Goal: Information Seeking & Learning: Learn about a topic

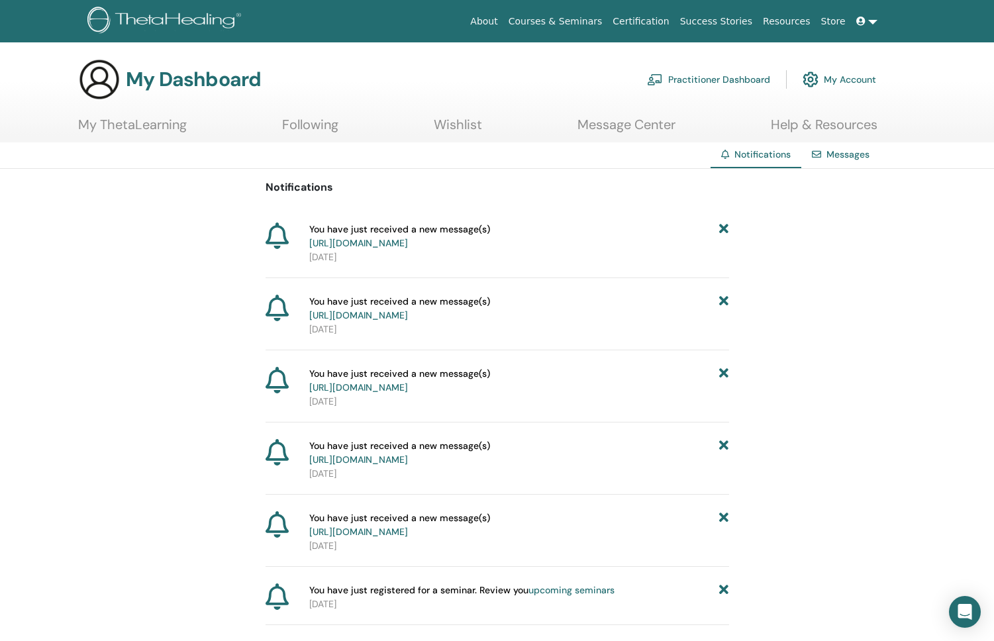
click at [408, 246] on link "https://member.thetahealing.com/message-center/messages/94853022-3c19-48ea-bd84…" at bounding box center [358, 243] width 99 height 12
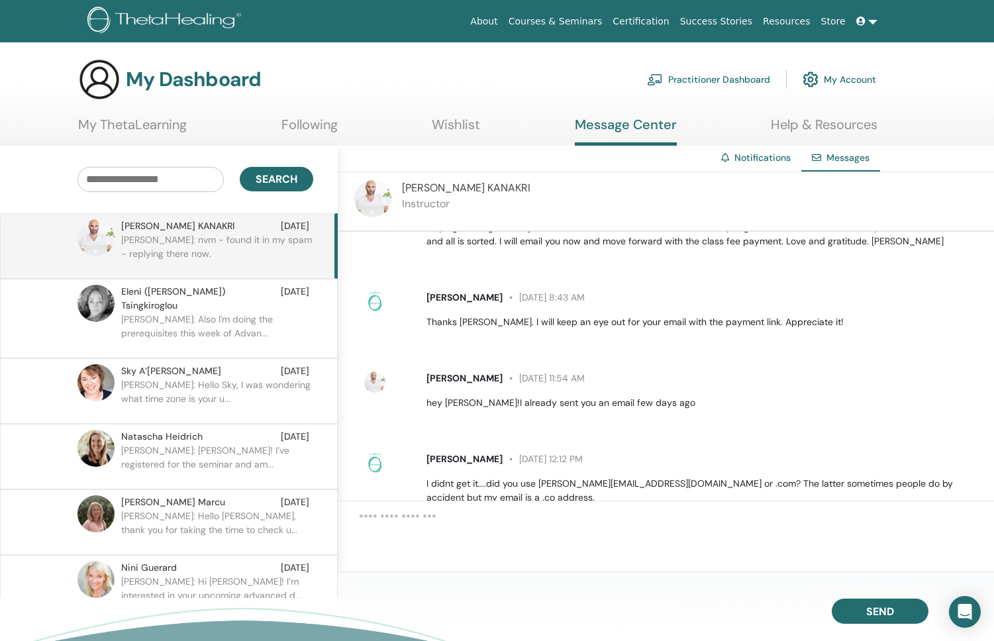
scroll to position [1477, 0]
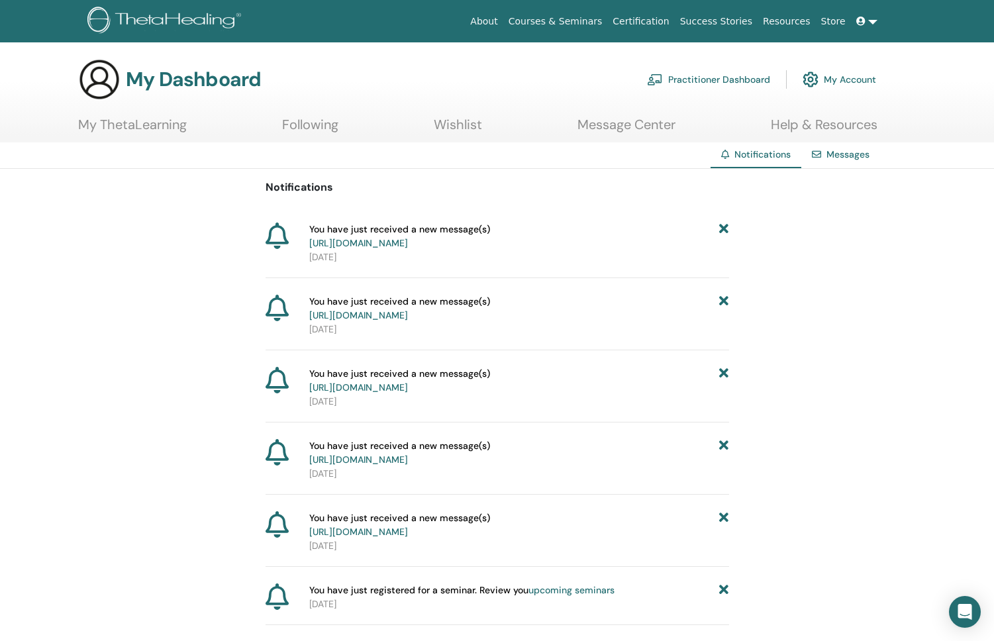
click at [727, 231] on icon at bounding box center [723, 236] width 9 height 28
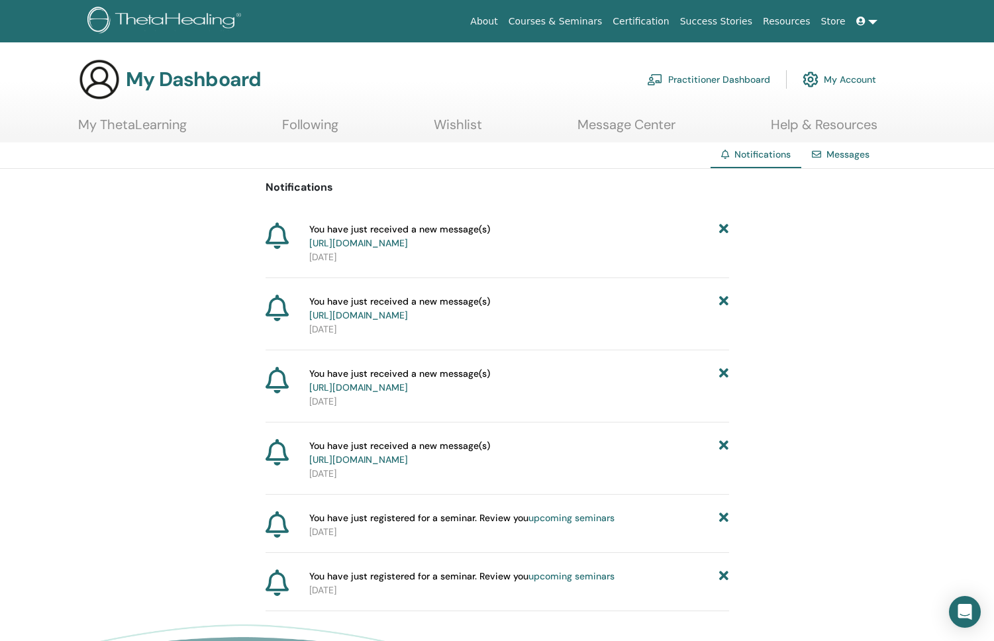
click at [727, 231] on icon at bounding box center [723, 236] width 9 height 28
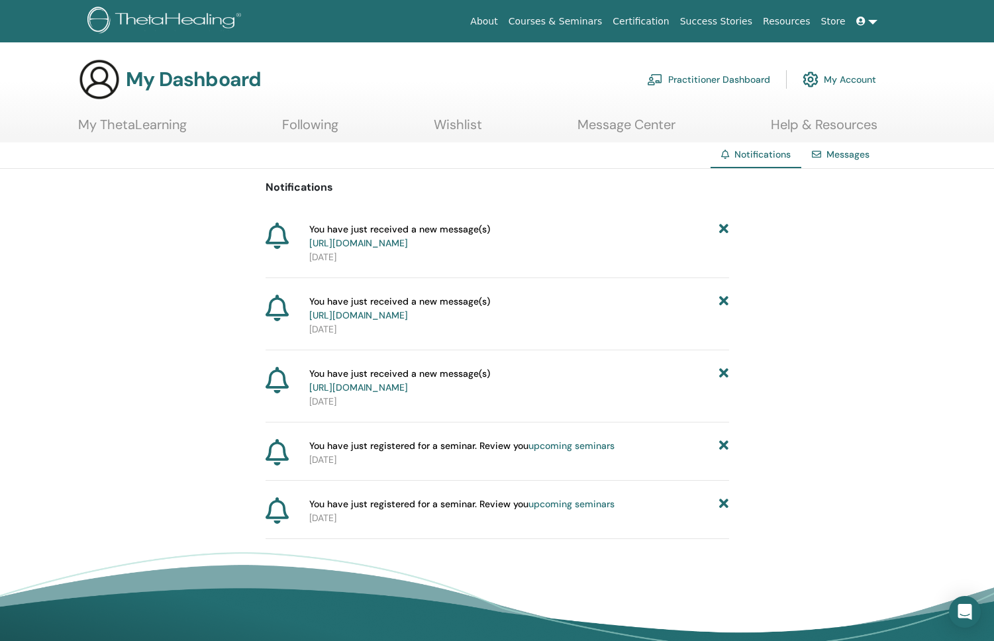
click at [724, 231] on icon at bounding box center [723, 236] width 9 height 28
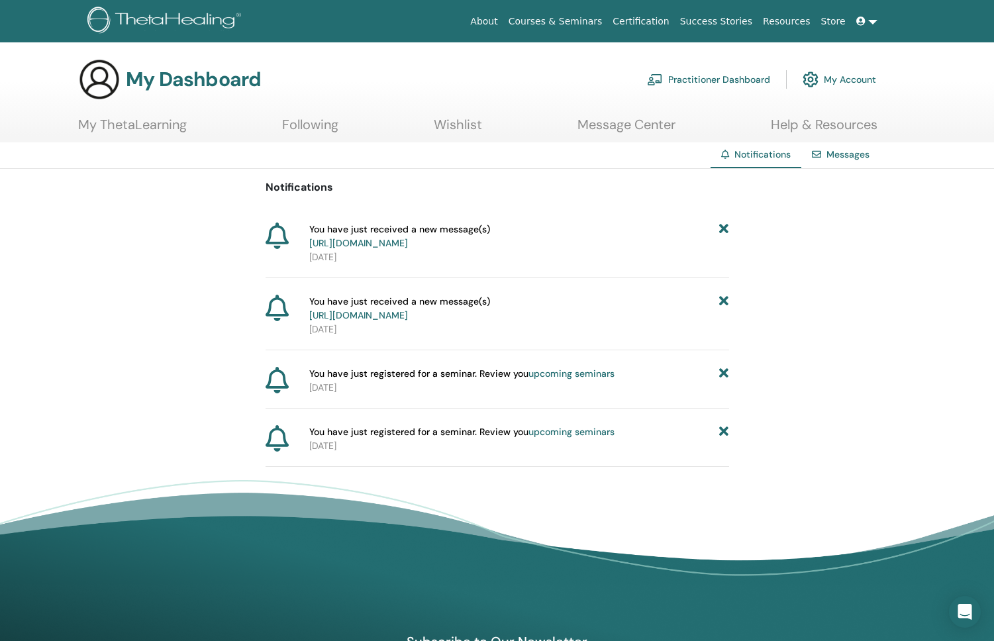
click at [724, 231] on icon at bounding box center [723, 236] width 9 height 28
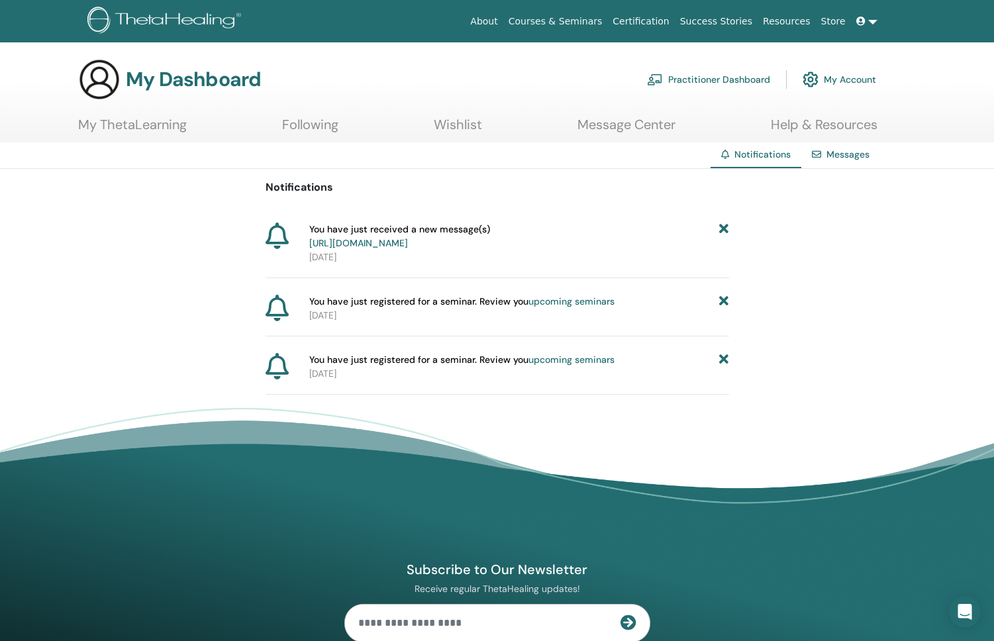
click at [724, 231] on icon at bounding box center [723, 236] width 9 height 28
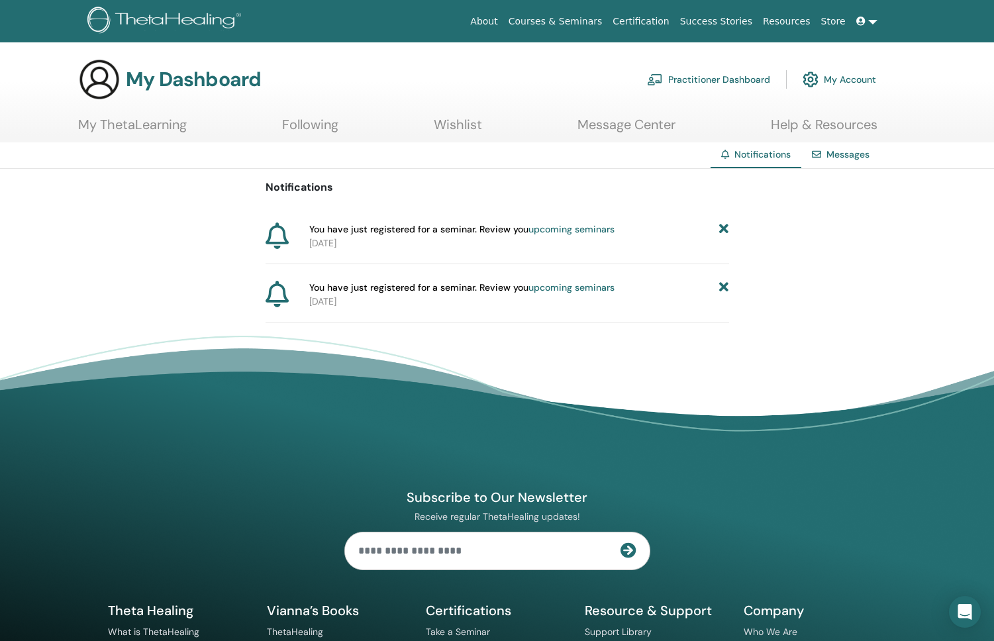
click at [724, 231] on icon at bounding box center [723, 229] width 9 height 14
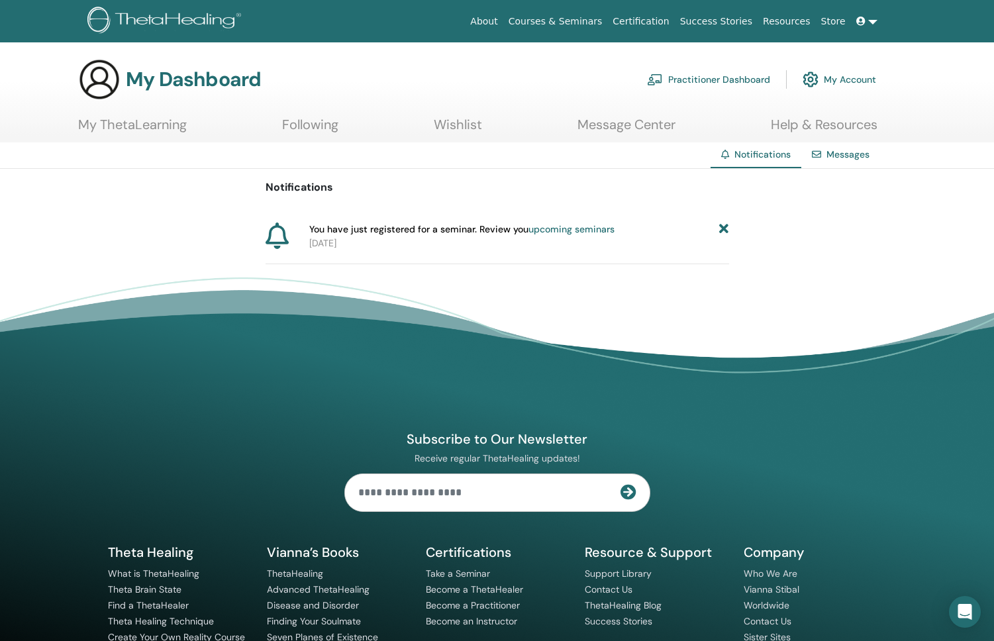
click at [724, 231] on icon at bounding box center [723, 229] width 9 height 14
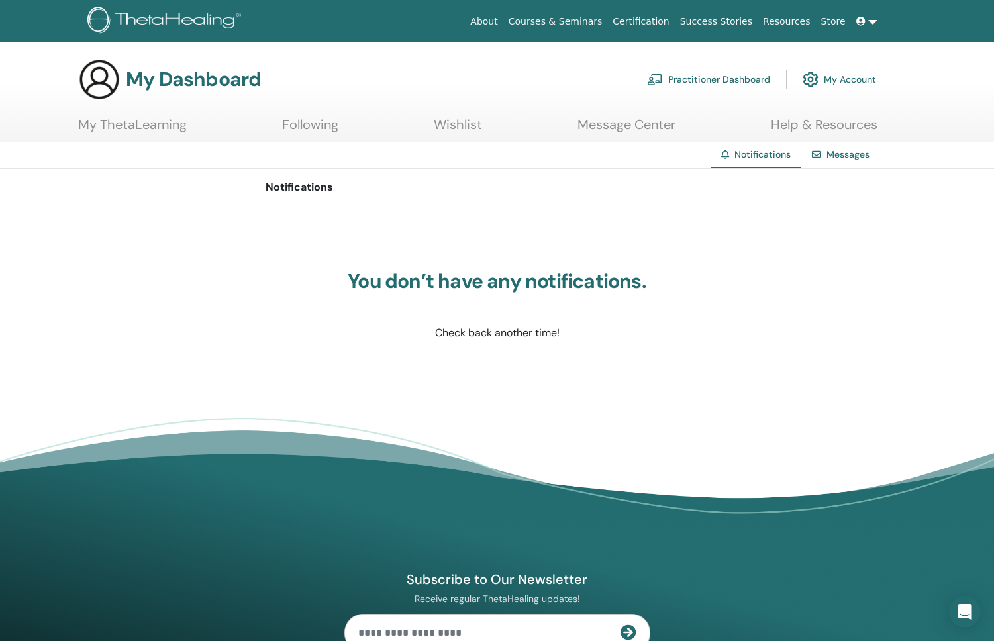
click at [585, 19] on link "Courses & Seminars" at bounding box center [555, 21] width 105 height 25
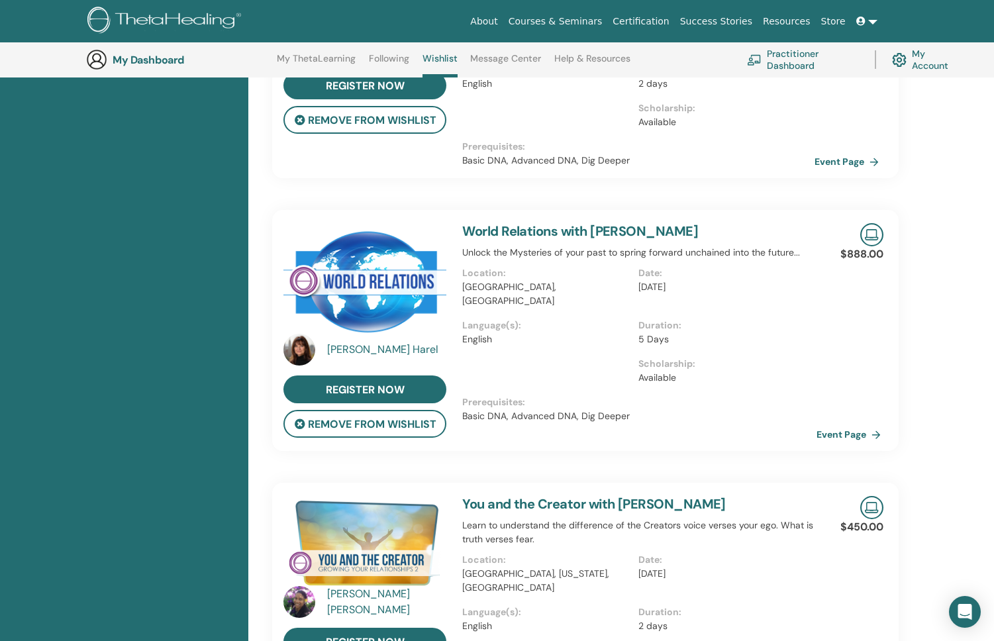
scroll to position [843, 0]
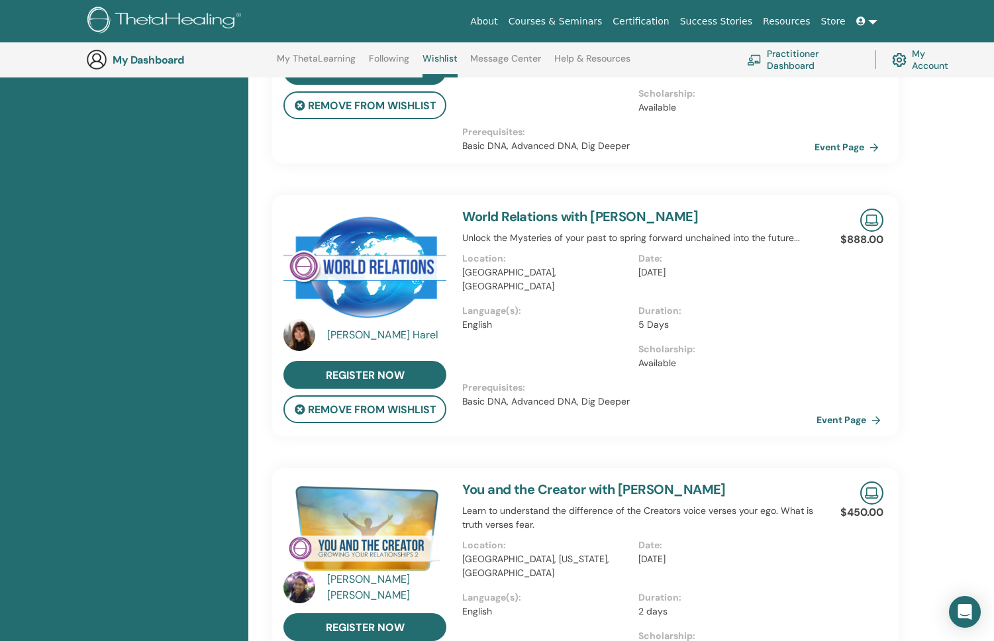
click at [847, 410] on link "Event Page" at bounding box center [851, 420] width 70 height 20
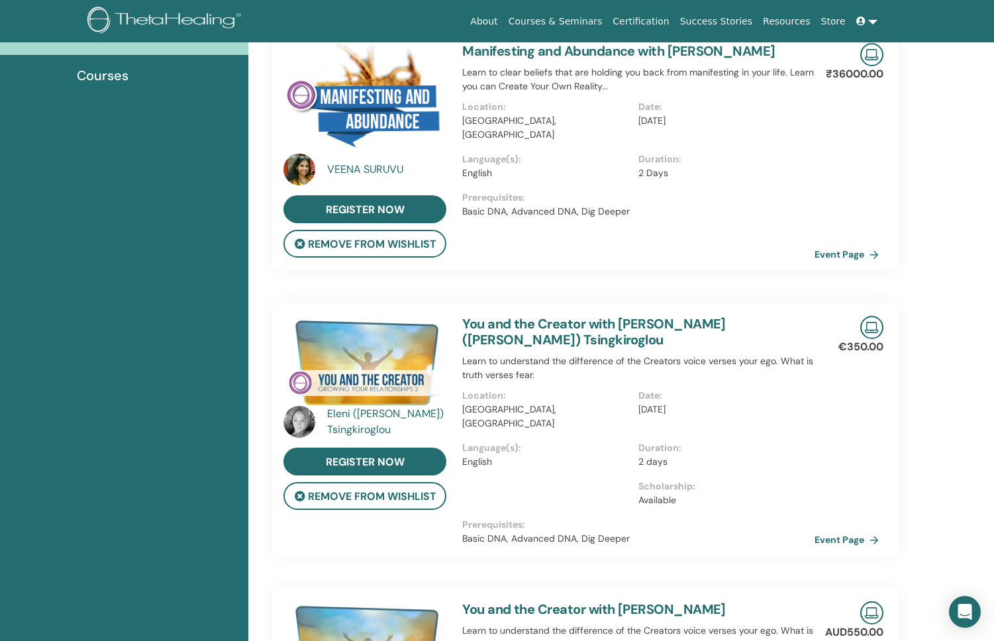
scroll to position [0, 0]
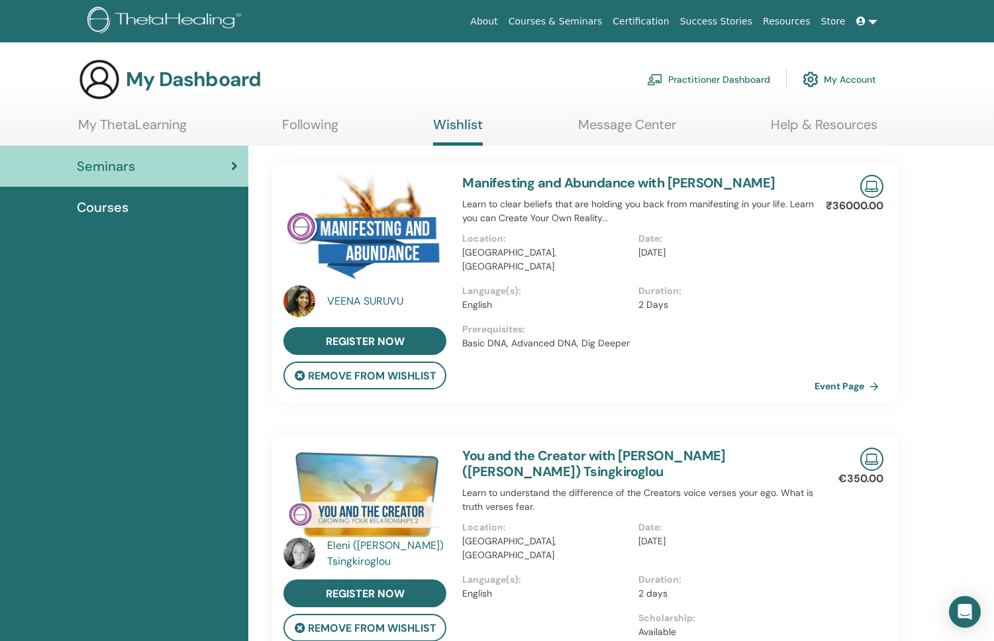
click at [442, 123] on link "Wishlist" at bounding box center [458, 131] width 50 height 29
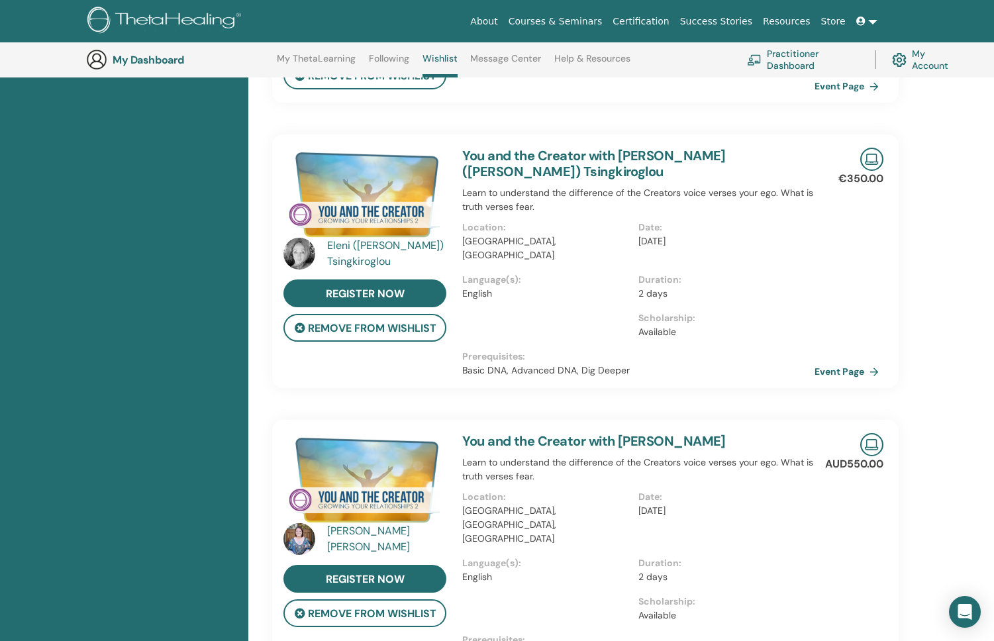
scroll to position [322, 0]
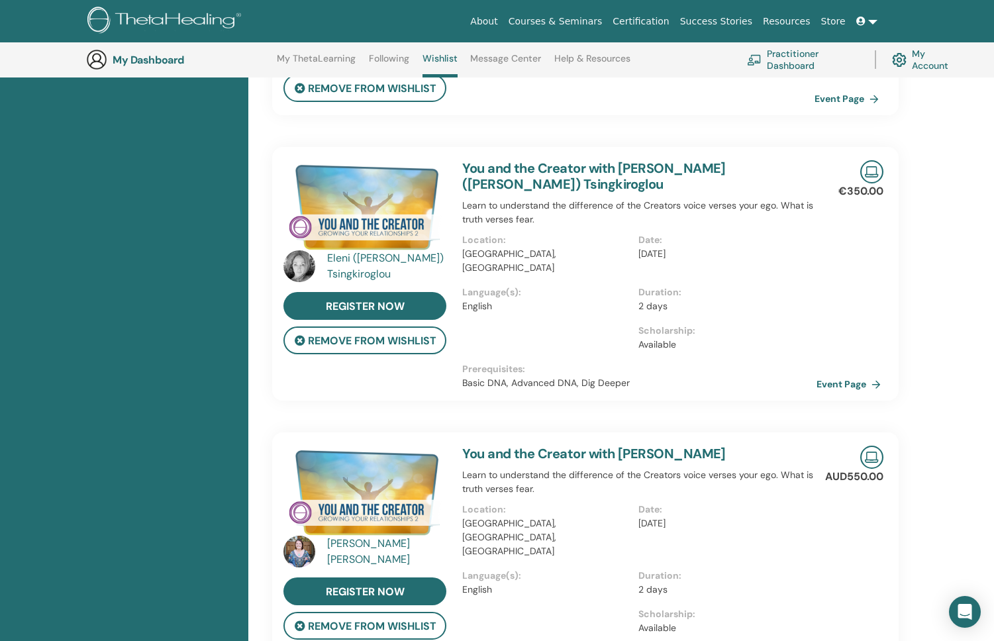
click at [860, 374] on link "Event Page" at bounding box center [851, 384] width 70 height 20
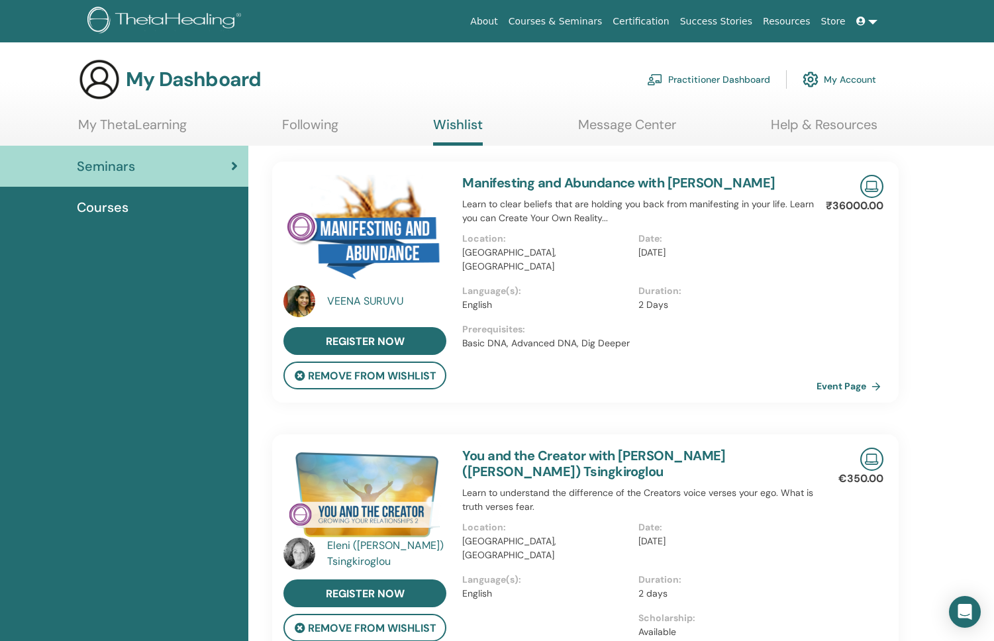
click at [826, 383] on link "Event Page" at bounding box center [851, 386] width 70 height 20
click at [135, 117] on link "My ThetaLearning" at bounding box center [132, 130] width 109 height 26
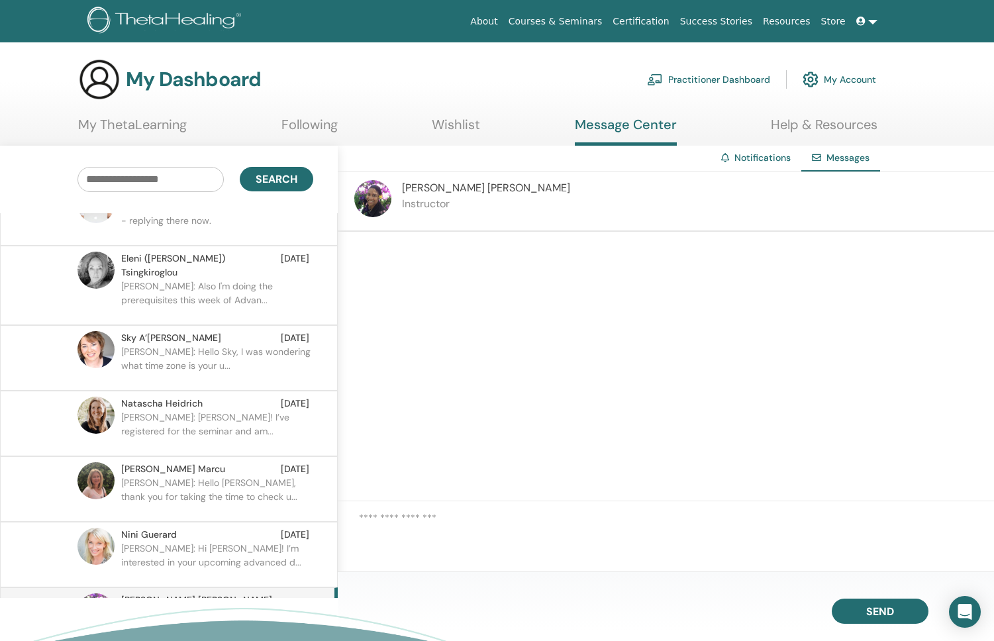
scroll to position [74, 0]
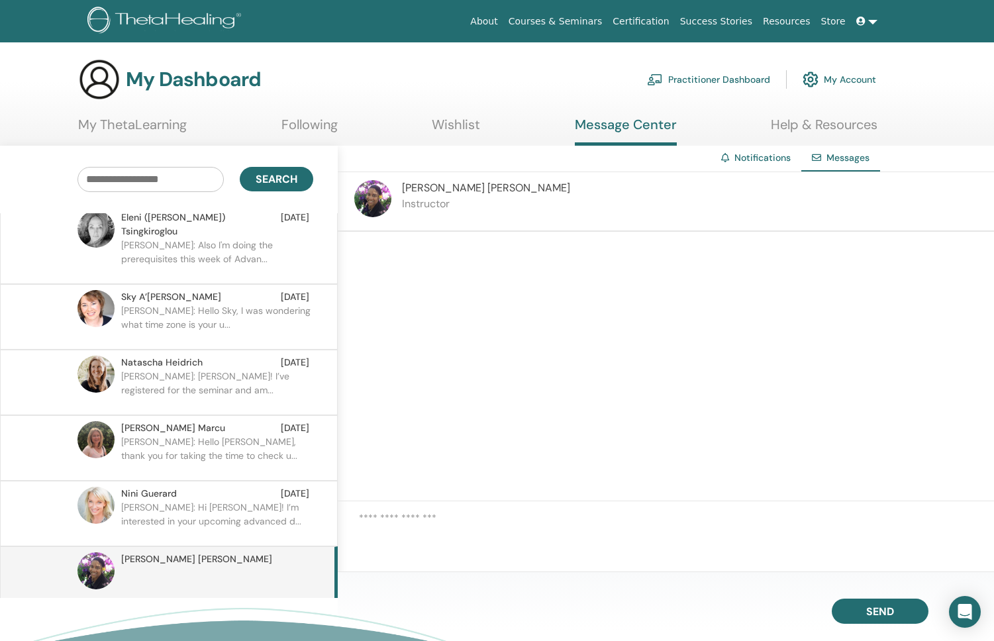
click at [626, 511] on textarea at bounding box center [676, 533] width 635 height 45
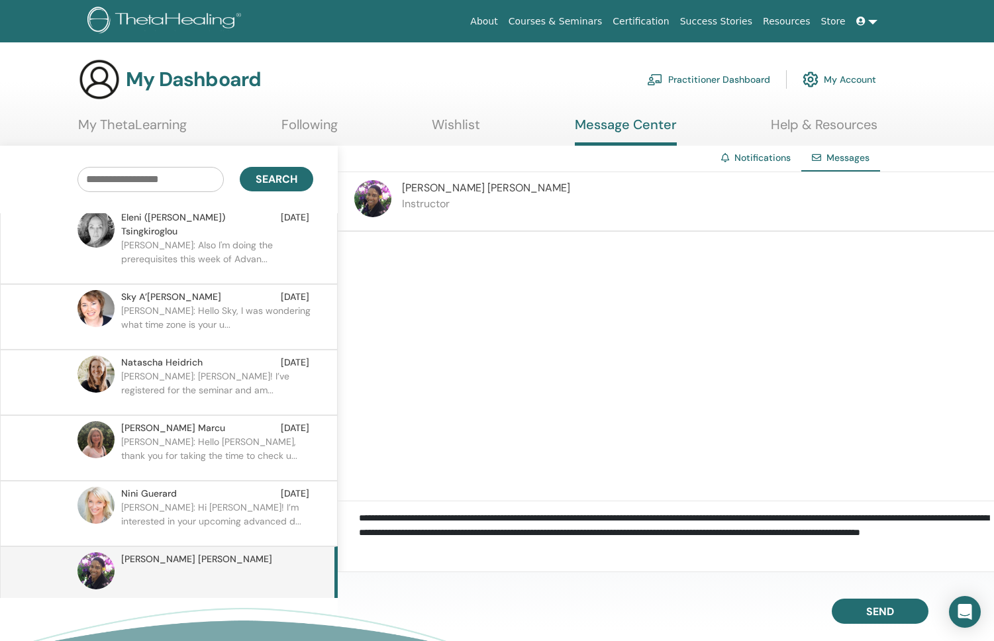
click at [410, 529] on textarea "**********" at bounding box center [676, 533] width 635 height 45
type textarea "**********"
click at [884, 608] on span "Send" at bounding box center [880, 609] width 28 height 9
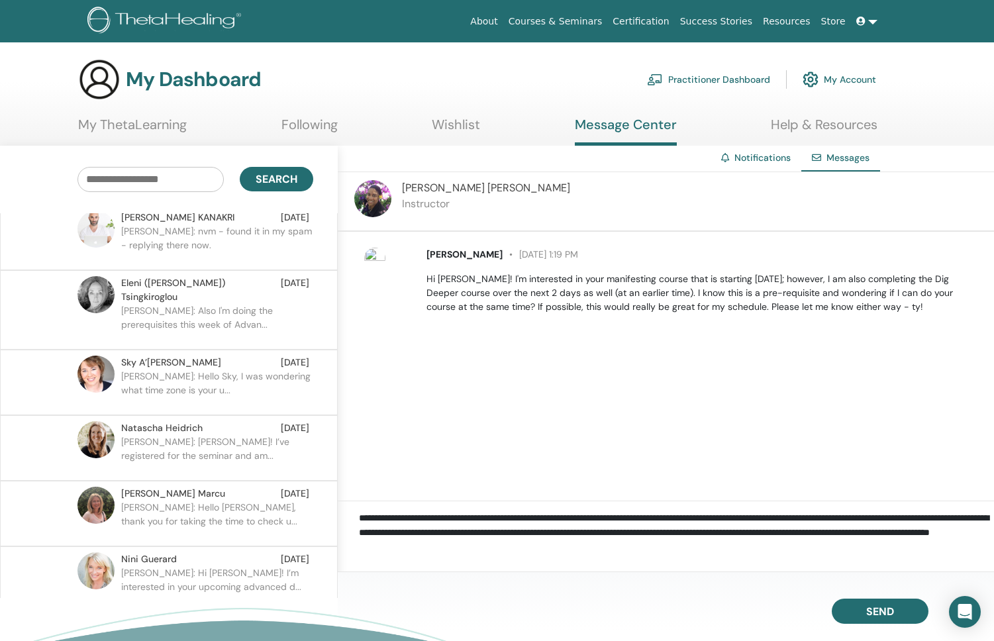
scroll to position [0, 0]
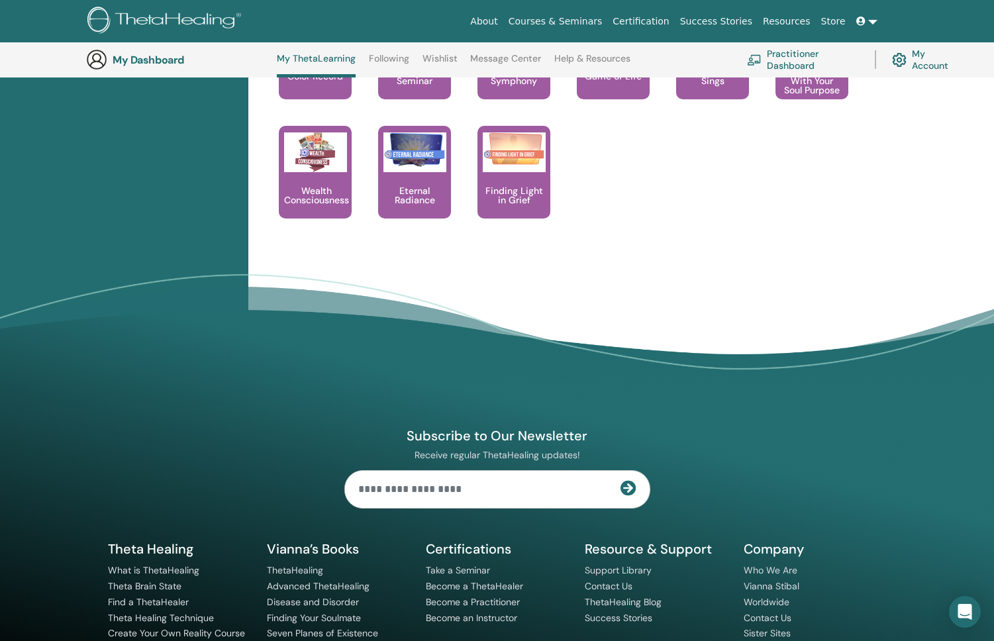
scroll to position [1375, 0]
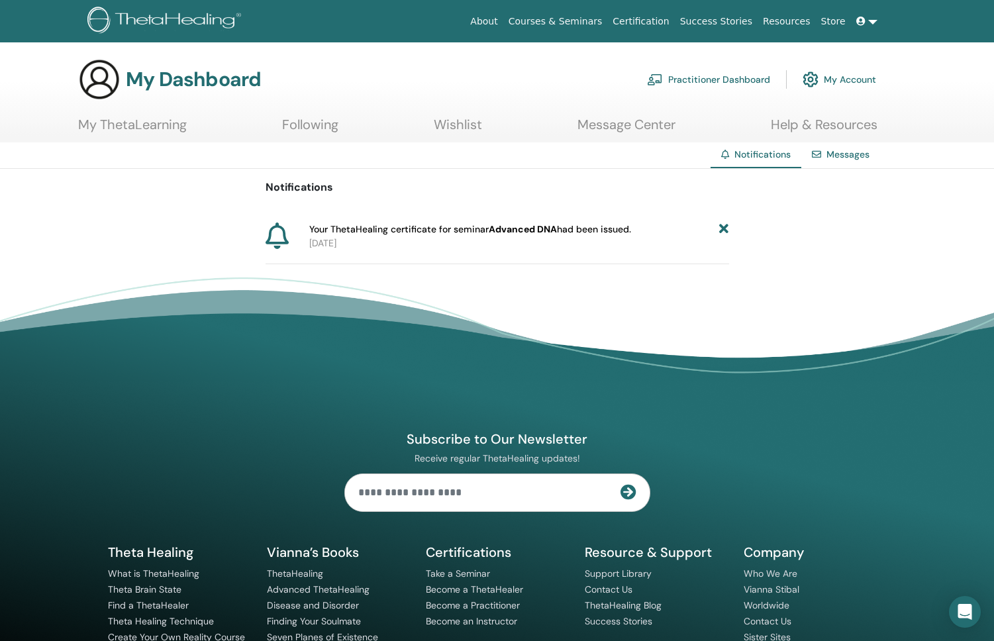
click at [724, 223] on icon at bounding box center [723, 229] width 9 height 14
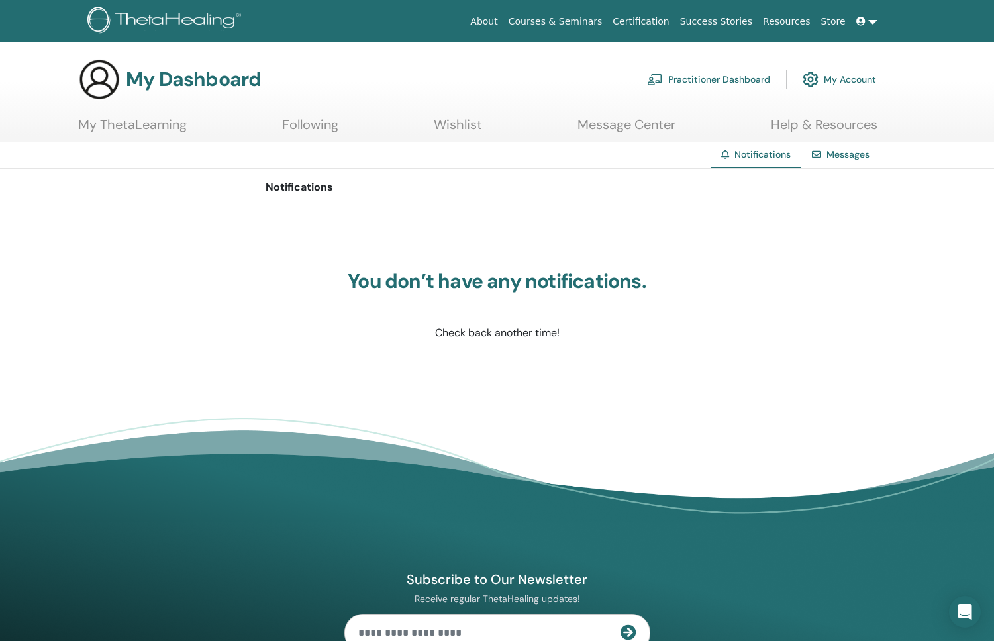
click at [137, 124] on link "My ThetaLearning" at bounding box center [132, 130] width 109 height 26
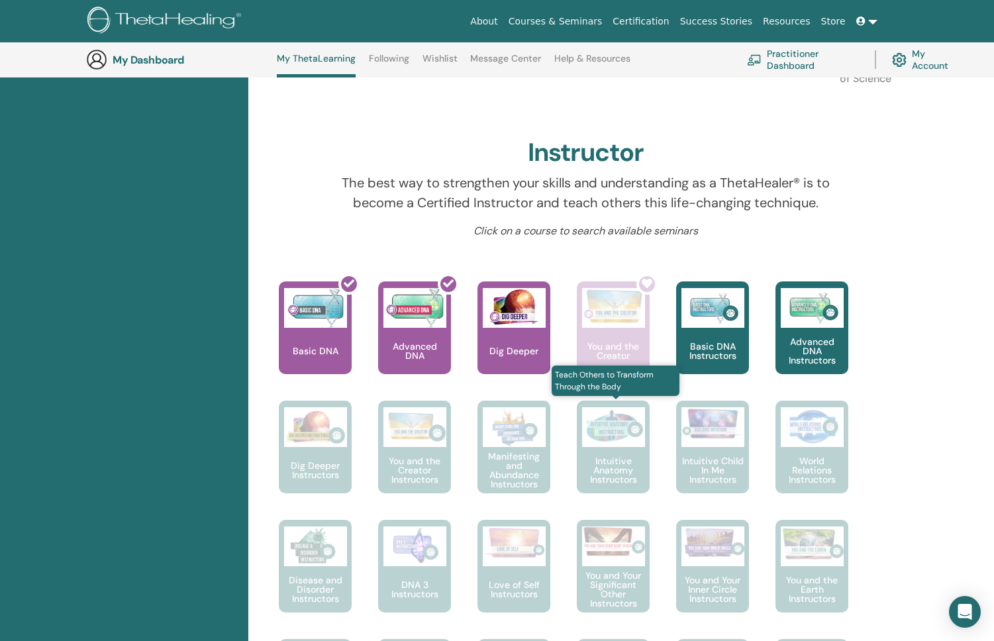
scroll to position [358, 0]
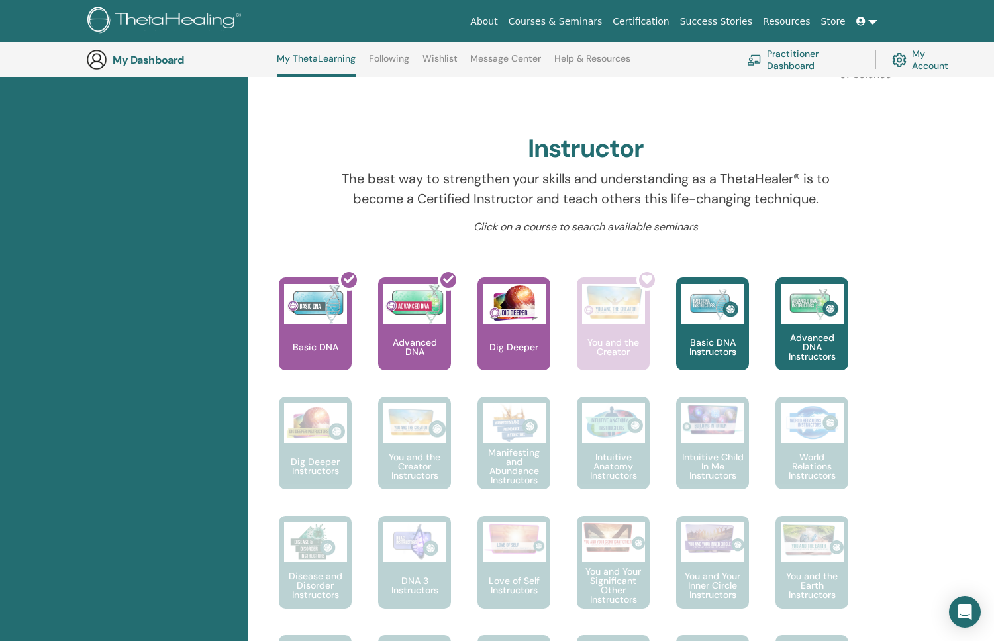
click at [431, 54] on link "Wishlist" at bounding box center [439, 63] width 35 height 21
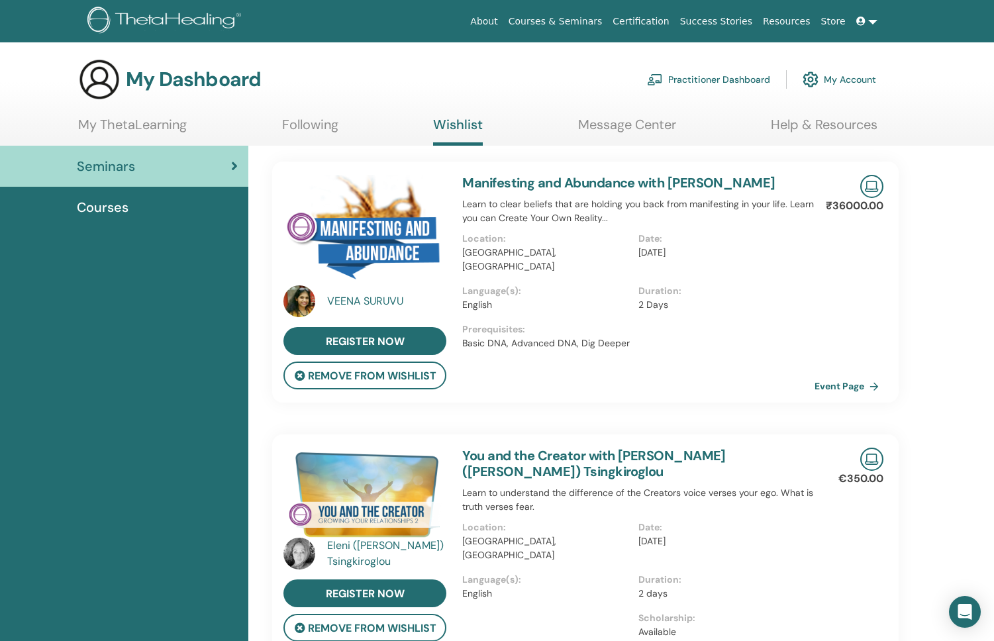
click at [172, 137] on link "My ThetaLearning" at bounding box center [132, 130] width 109 height 26
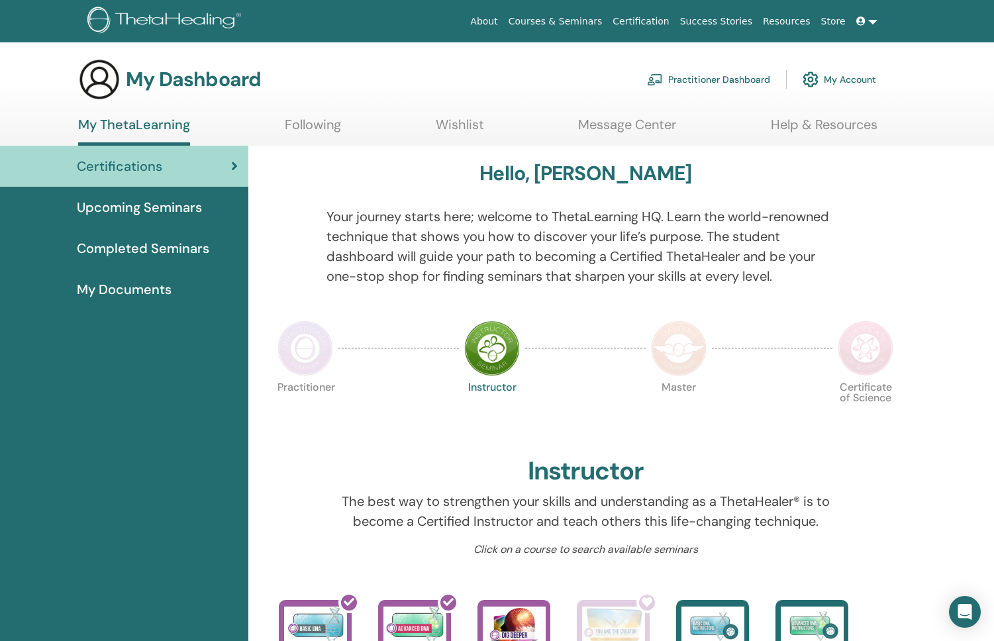
click at [166, 213] on span "Upcoming Seminars" at bounding box center [139, 207] width 125 height 20
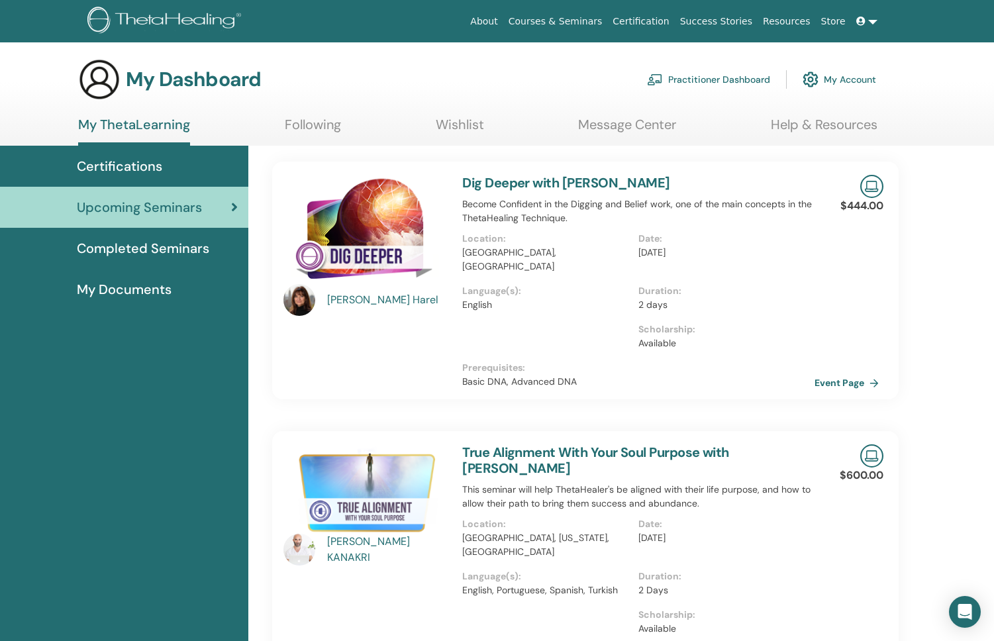
click at [575, 19] on link "Courses & Seminars" at bounding box center [555, 21] width 105 height 25
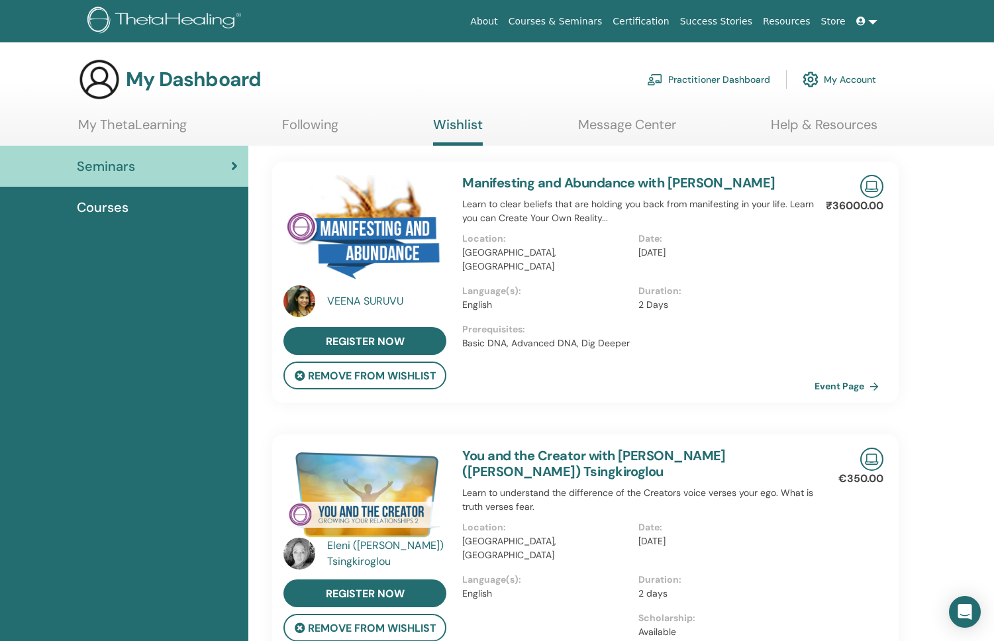
click at [447, 123] on link "Wishlist" at bounding box center [458, 131] width 50 height 29
click at [860, 483] on p "€350.00" at bounding box center [860, 479] width 45 height 16
copy p "350.00"
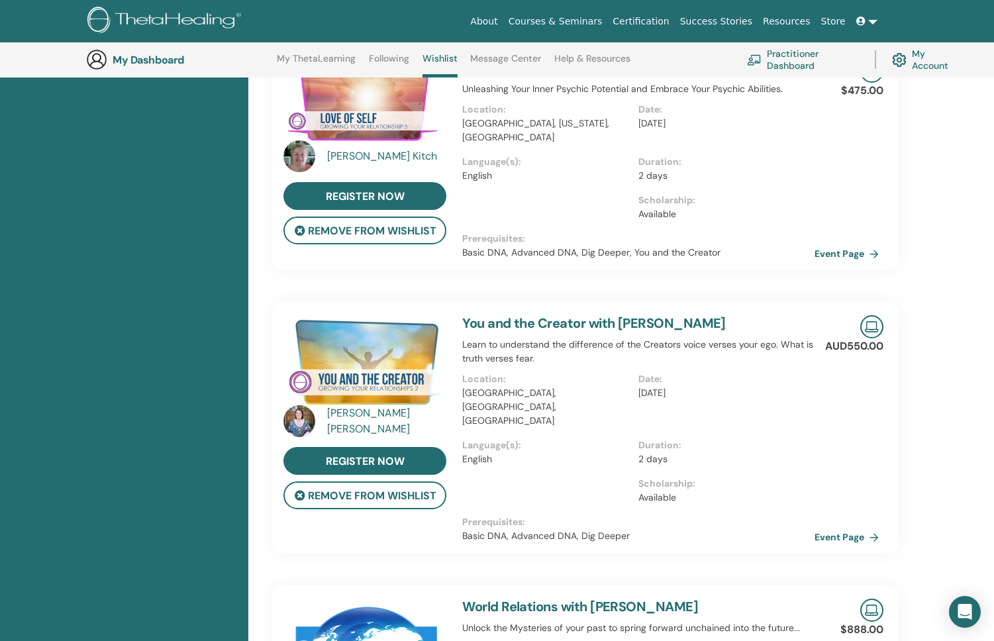
scroll to position [710, 0]
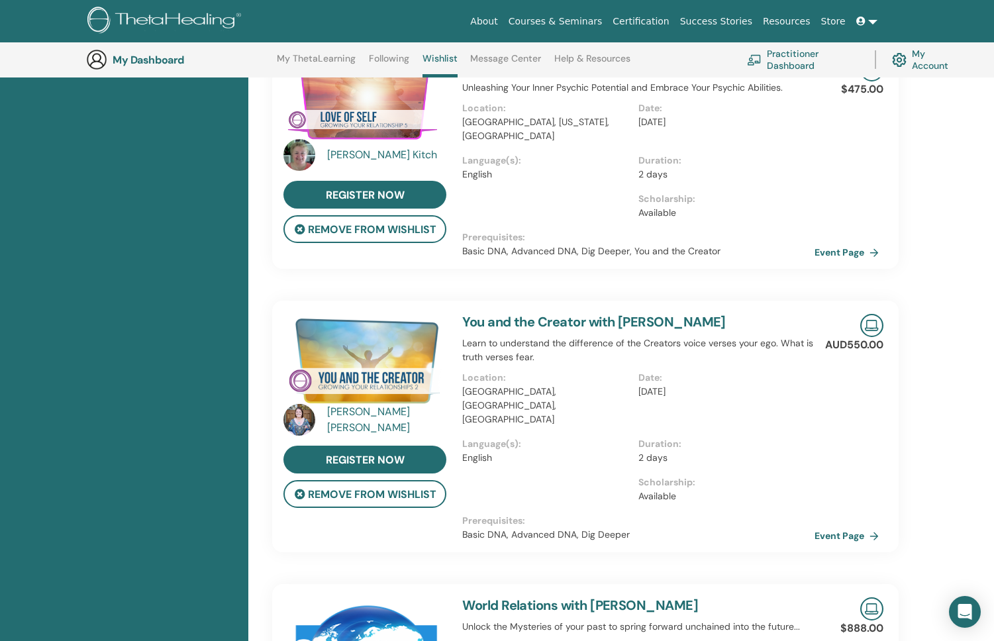
click at [860, 337] on p "AUD550.00" at bounding box center [854, 345] width 58 height 16
copy div "AUD550.00 Event Page"
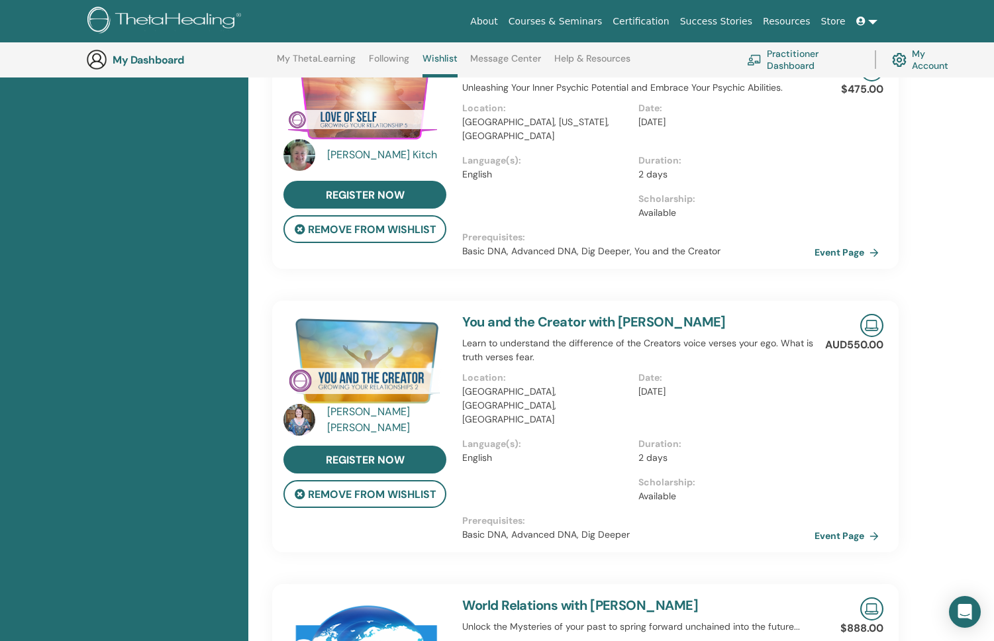
drag, startPoint x: 846, startPoint y: 475, endPoint x: 838, endPoint y: 74, distance: 402.0
